Goal: Information Seeking & Learning: Learn about a topic

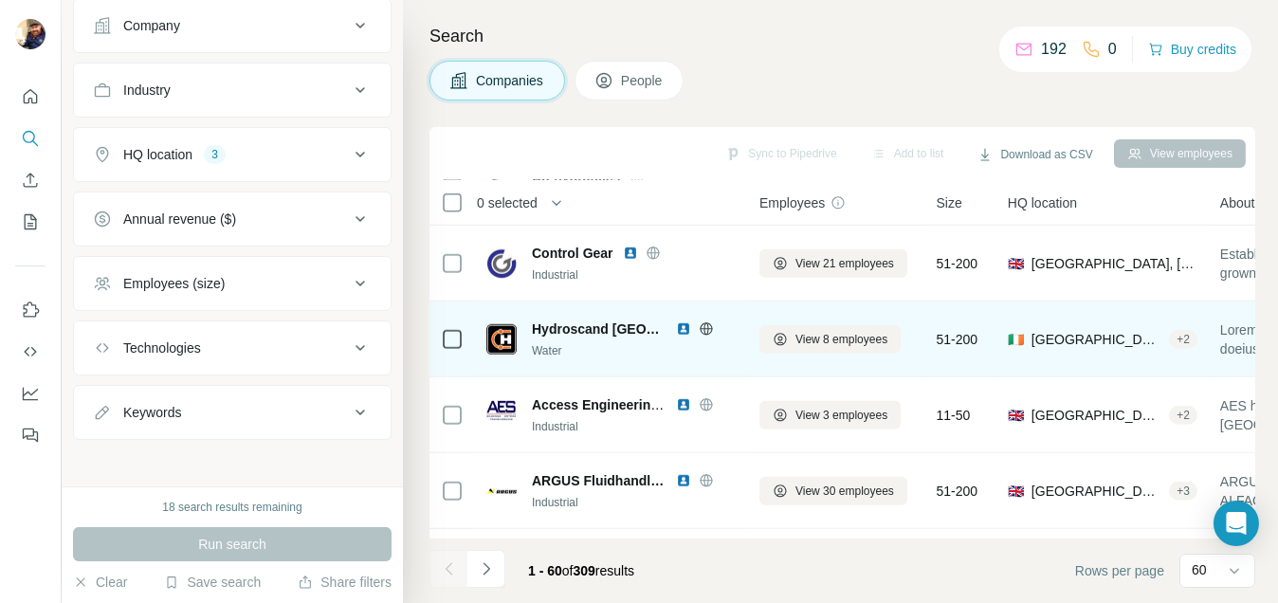
scroll to position [4247, 0]
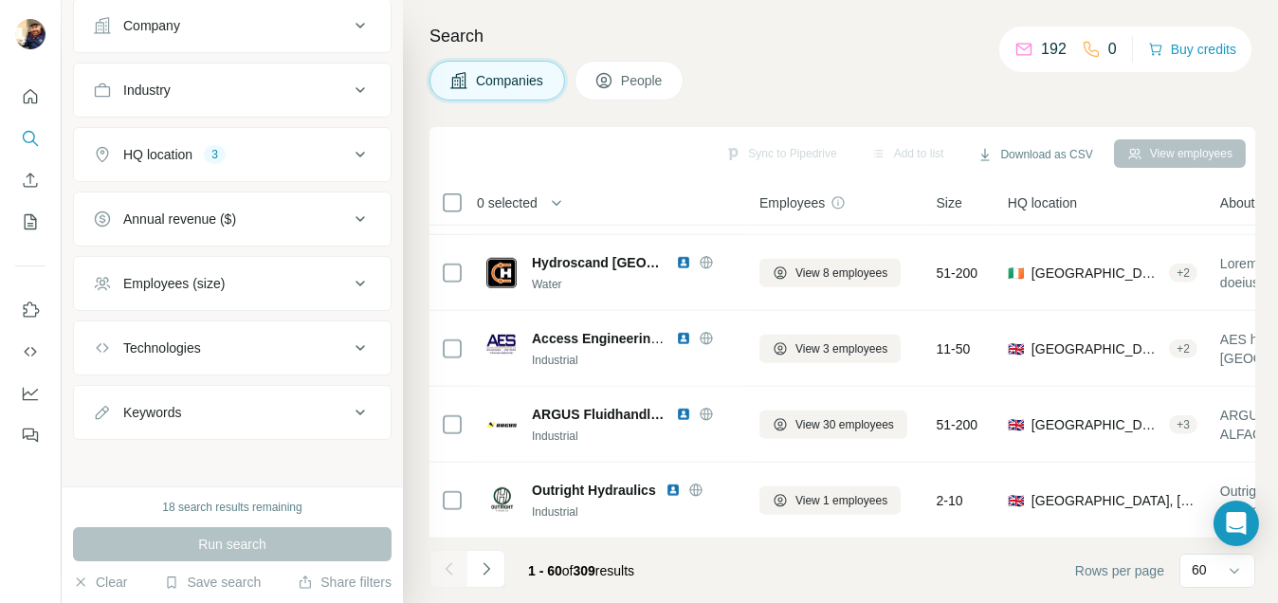
drag, startPoint x: 479, startPoint y: 578, endPoint x: 486, endPoint y: 571, distance: 10.1
click at [478, 579] on button "Navigate to next page" at bounding box center [487, 569] width 38 height 38
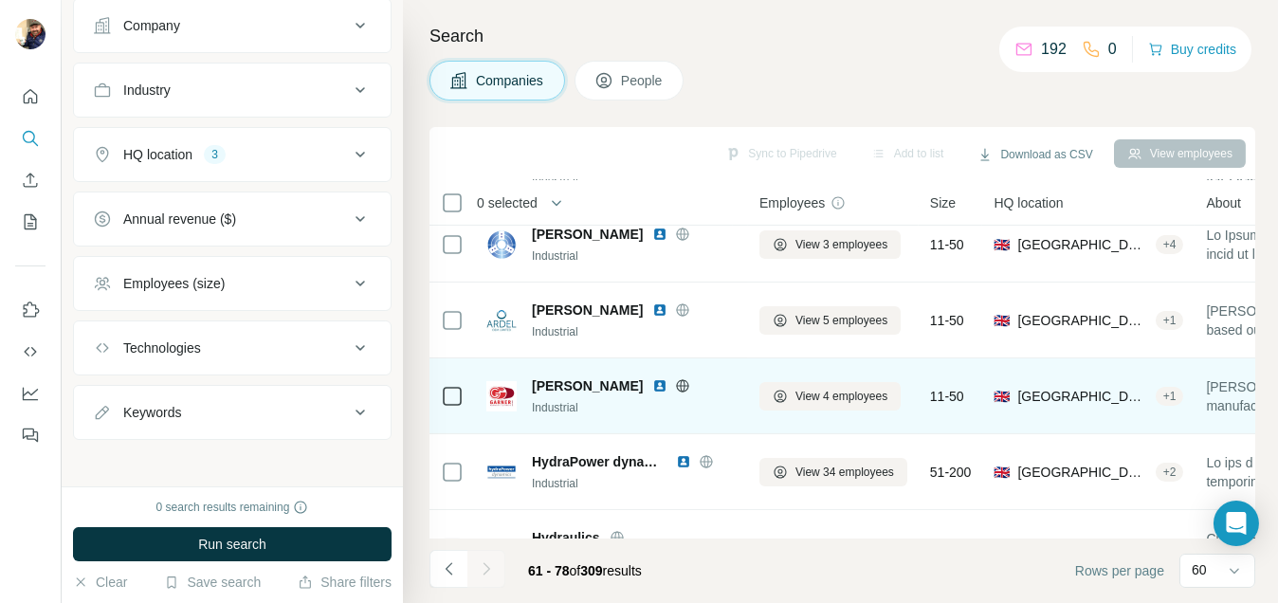
scroll to position [948, 0]
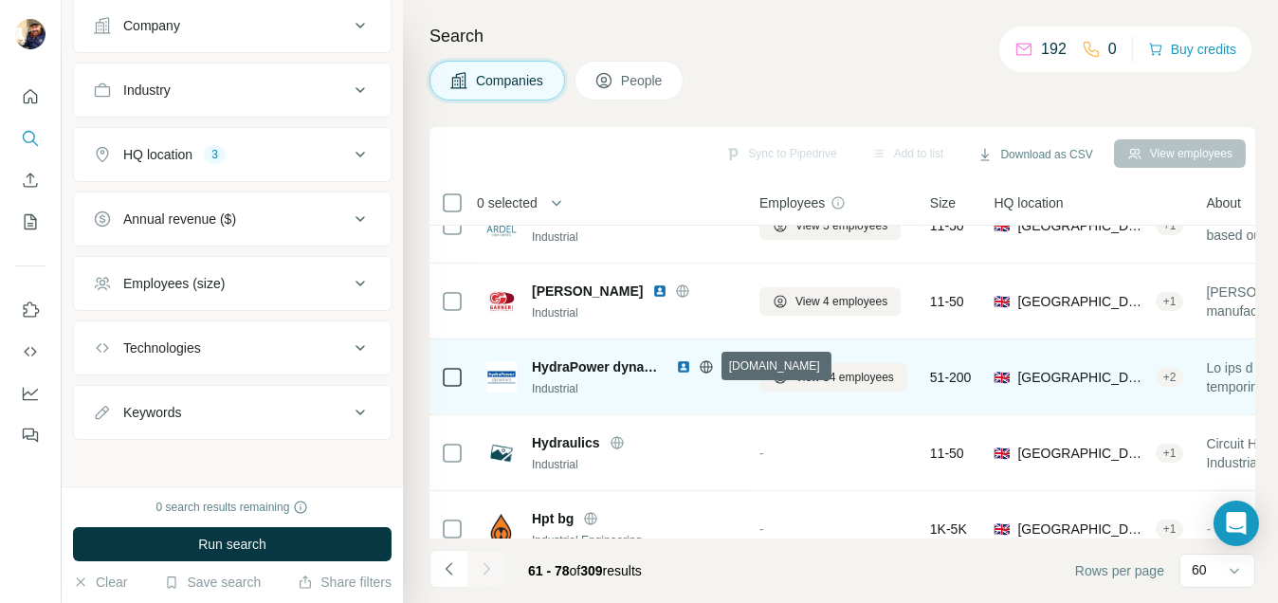
drag, startPoint x: 708, startPoint y: 369, endPoint x: 665, endPoint y: 395, distance: 50.6
click at [665, 395] on div "Industrial" at bounding box center [634, 388] width 205 height 17
click at [705, 366] on icon at bounding box center [706, 366] width 12 height 1
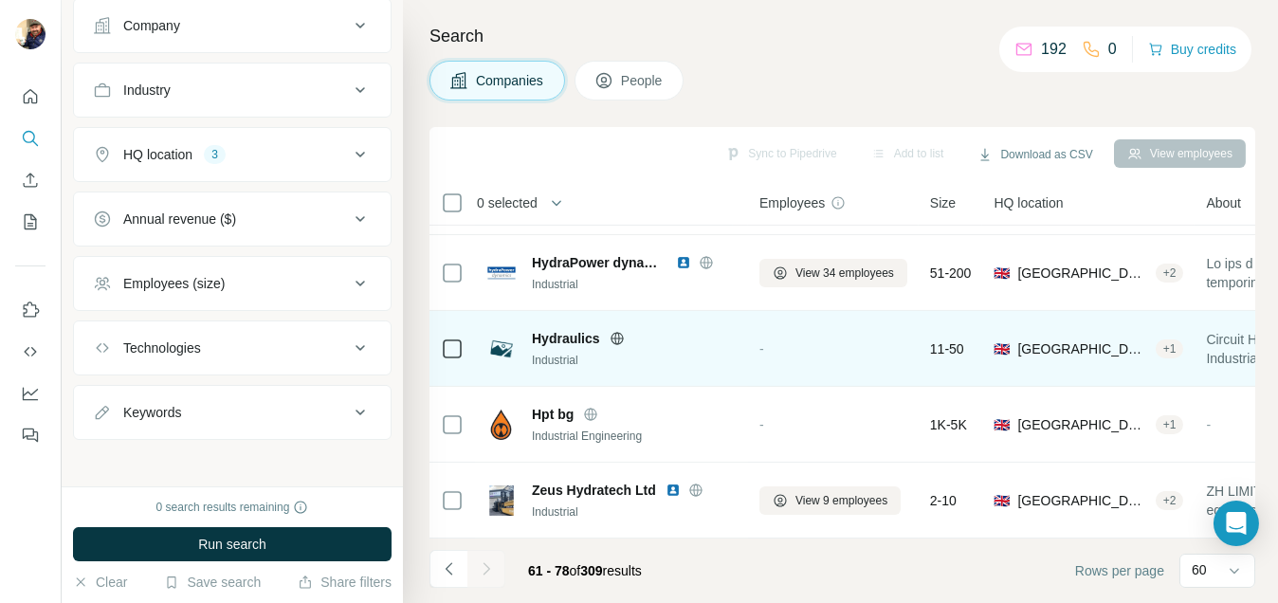
scroll to position [1060, 0]
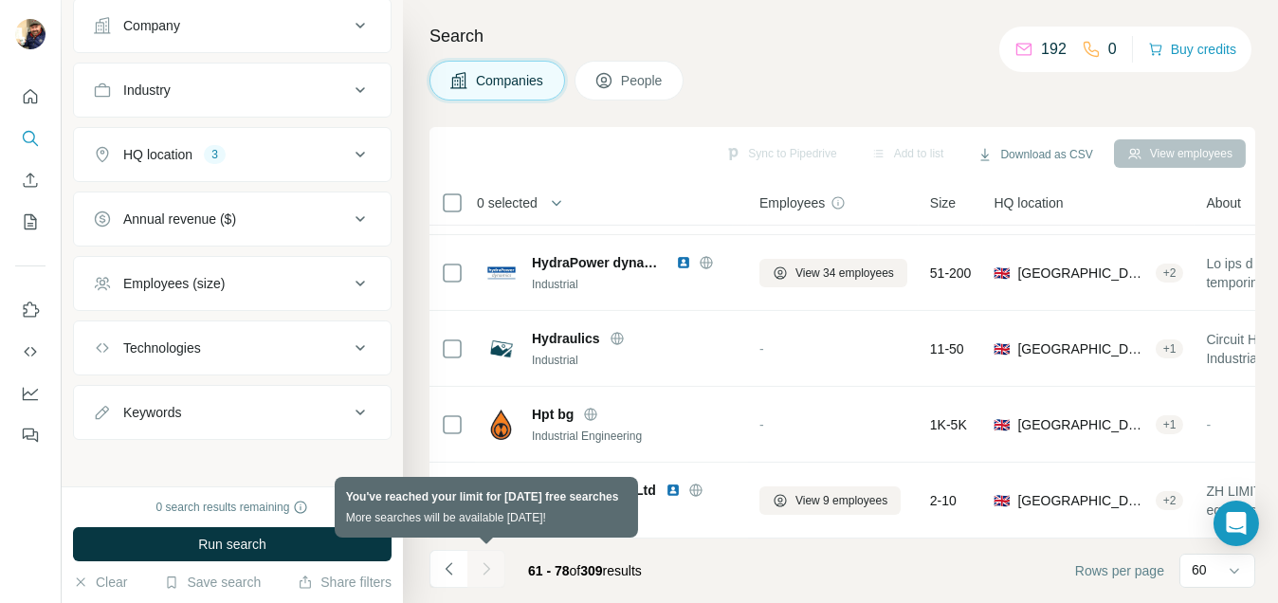
click at [491, 571] on div at bounding box center [487, 569] width 38 height 38
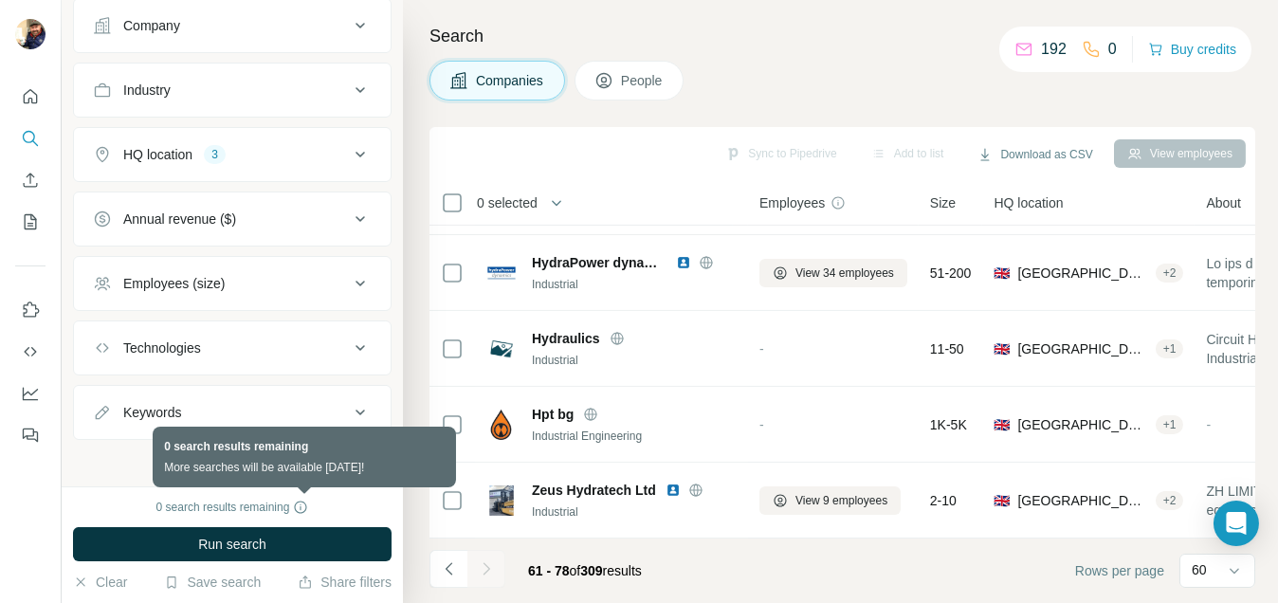
click at [307, 506] on icon at bounding box center [300, 507] width 15 height 15
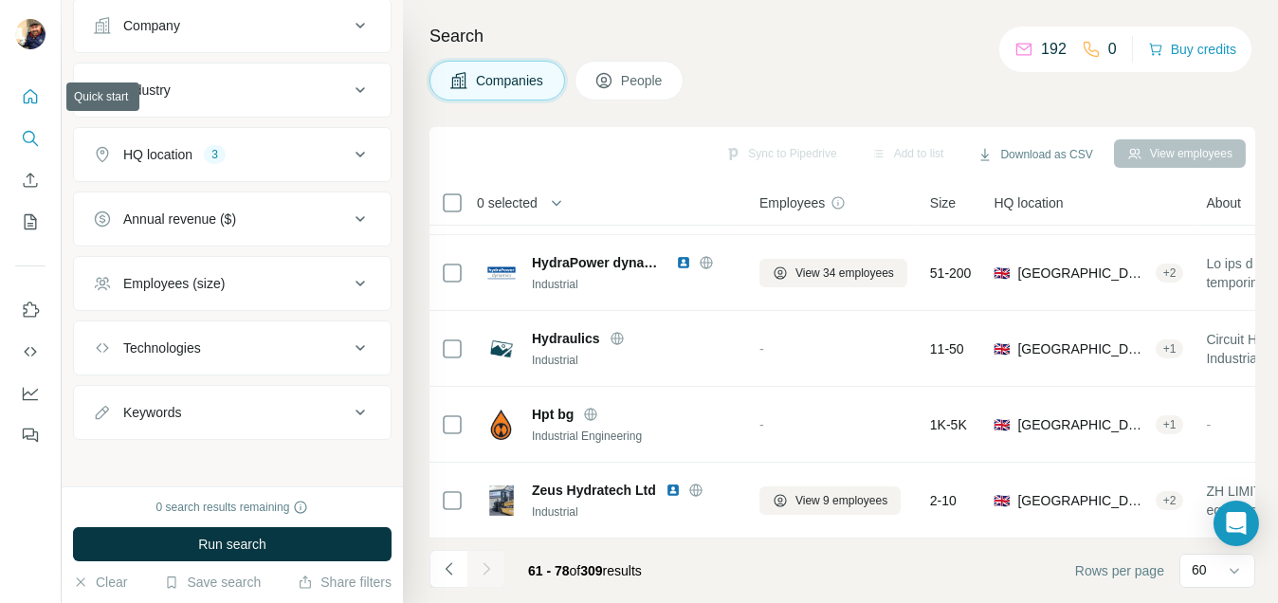
drag, startPoint x: 30, startPoint y: 88, endPoint x: 27, endPoint y: 115, distance: 26.8
drag, startPoint x: 27, startPoint y: 115, endPoint x: 48, endPoint y: 67, distance: 52.2
click at [48, 67] on div at bounding box center [33, 37] width 55 height 63
drag, startPoint x: 29, startPoint y: 102, endPoint x: 39, endPoint y: 64, distance: 39.1
click at [39, 64] on div at bounding box center [33, 37] width 55 height 63
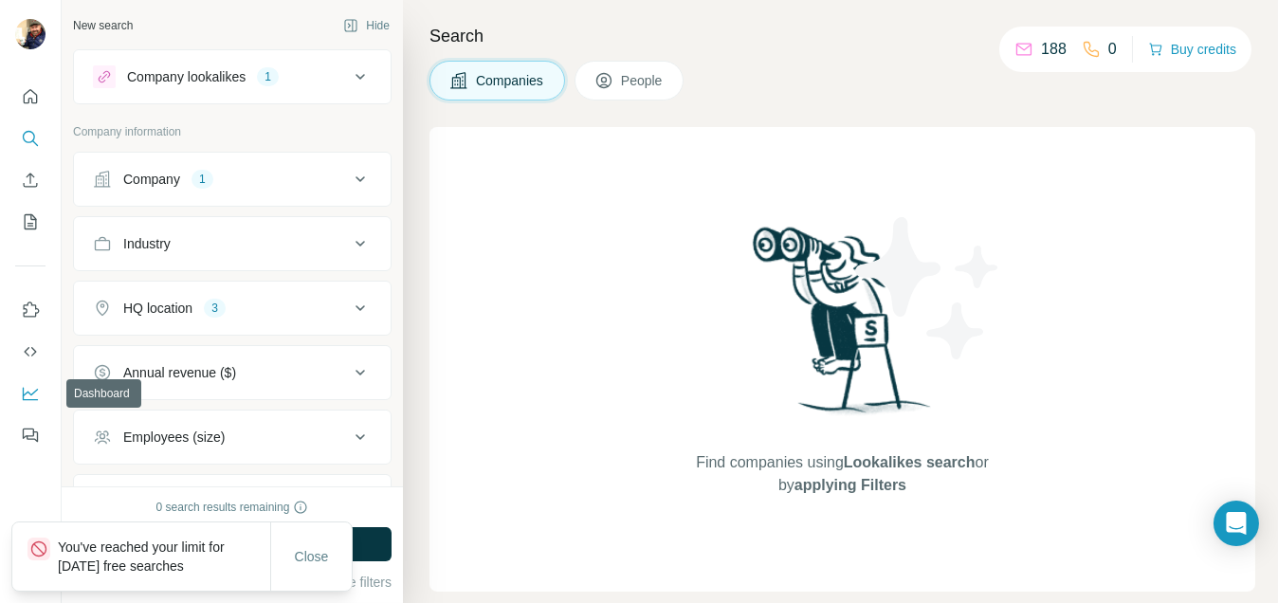
click at [28, 388] on icon "Dashboard" at bounding box center [30, 393] width 19 height 19
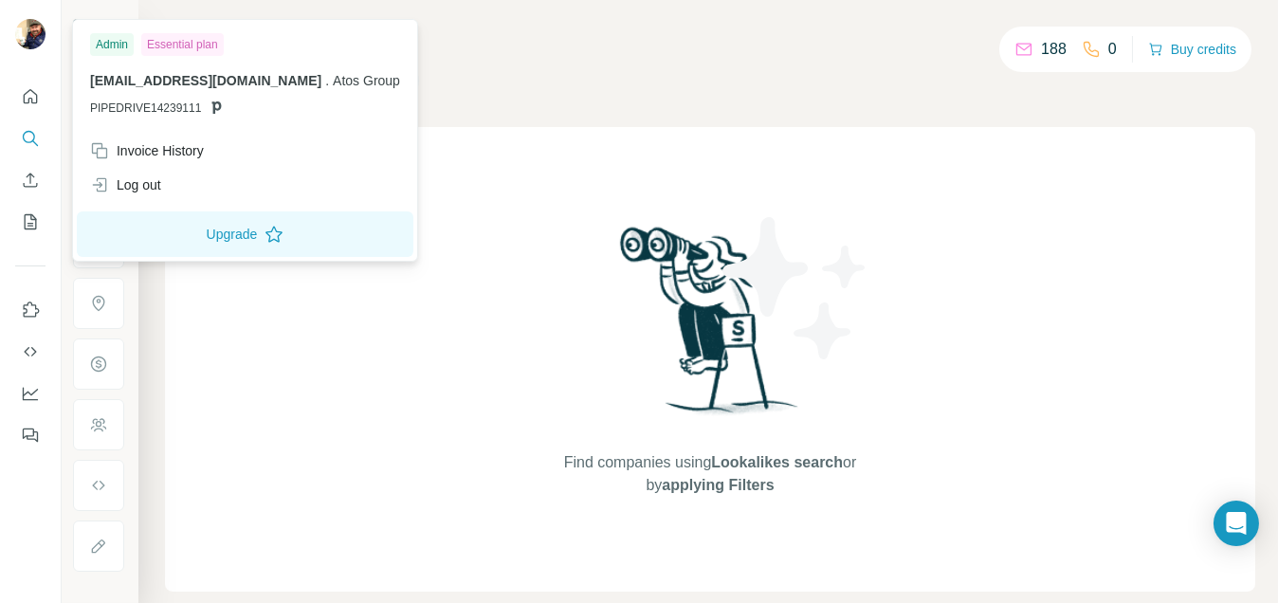
click at [28, 39] on img at bounding box center [30, 34] width 30 height 30
click at [179, 238] on button "Upgrade" at bounding box center [245, 234] width 337 height 46
click at [265, 232] on icon at bounding box center [274, 234] width 19 height 19
